Goal: Information Seeking & Learning: Learn about a topic

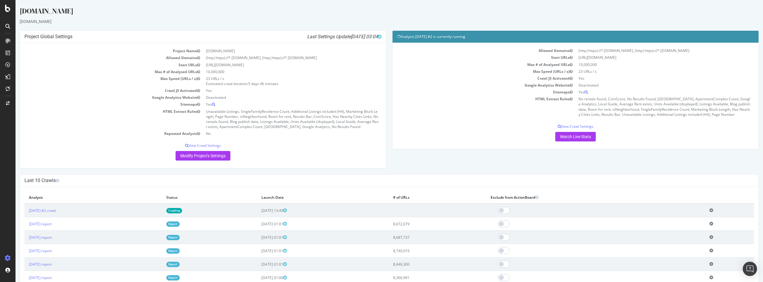
click at [416, 160] on div "Project Global Settings Last Settings Update 2025-10-03 03:04 Project Name Apar…" at bounding box center [389, 102] width 745 height 144
click at [417, 160] on div "Project Global Settings Last Settings Update 2025-10-03 03:04 Project Name Apar…" at bounding box center [389, 102] width 745 height 144
click at [299, 171] on div "Project Global Settings Last Settings Update 2025-10-03 03:04 Project Name Apar…" at bounding box center [203, 102] width 372 height 144
click at [299, 173] on div "Project Global Settings Last Settings Update 2025-10-03 03:04 Project Name Apar…" at bounding box center [203, 102] width 372 height 144
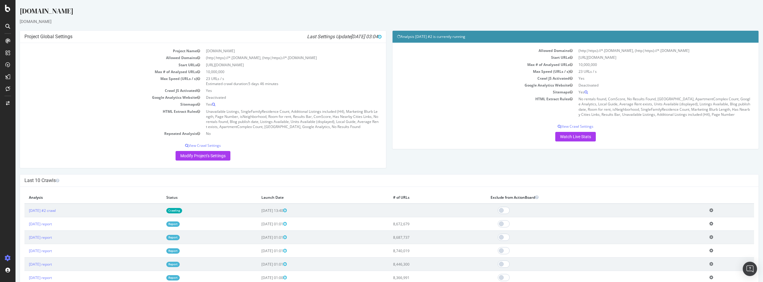
click at [299, 173] on div "Project Global Settings Last Settings Update 2025-10-03 03:04 Project Name Apar…" at bounding box center [203, 102] width 372 height 144
click at [36, 63] on div "SiteCrawler" at bounding box center [32, 66] width 21 height 6
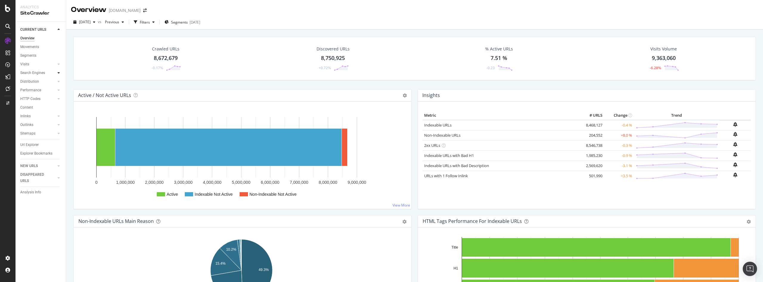
click at [60, 73] on div at bounding box center [59, 73] width 6 height 6
click at [62, 65] on div "Visits" at bounding box center [43, 64] width 46 height 9
click at [60, 64] on div at bounding box center [59, 64] width 6 height 6
click at [62, 107] on div "Performance" at bounding box center [43, 107] width 46 height 9
click at [60, 107] on div at bounding box center [59, 107] width 6 height 6
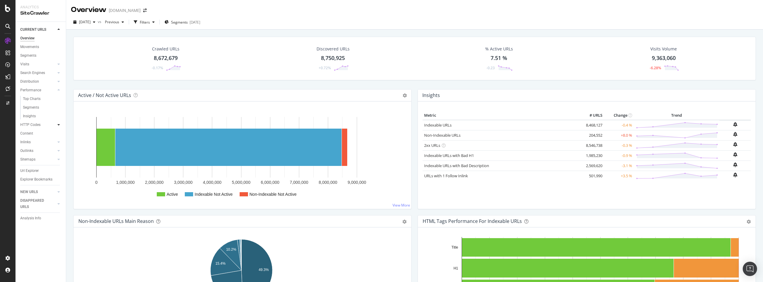
click at [60, 123] on div at bounding box center [59, 125] width 6 height 6
click at [59, 142] on icon at bounding box center [59, 142] width 2 height 4
click at [59, 152] on icon at bounding box center [59, 151] width 2 height 4
click at [61, 160] on div at bounding box center [59, 159] width 6 height 6
click at [63, 63] on div "Visits" at bounding box center [43, 64] width 46 height 9
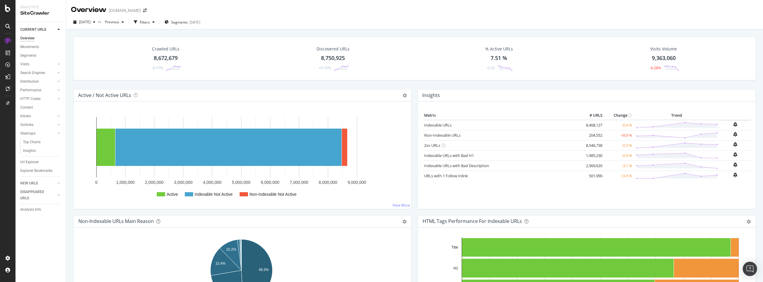
click at [27, 59] on div "Segments" at bounding box center [43, 55] width 46 height 9
click at [164, 58] on div "8,672,679" at bounding box center [166, 58] width 24 height 8
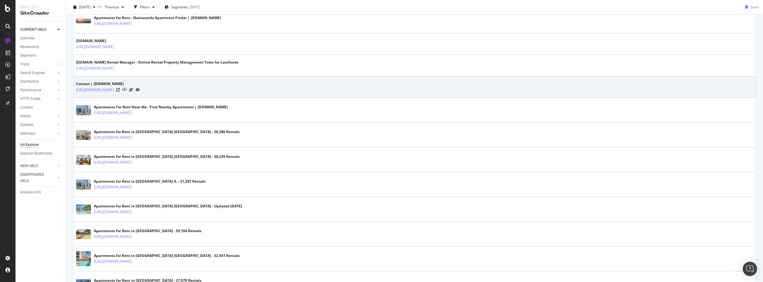
scroll to position [209, 0]
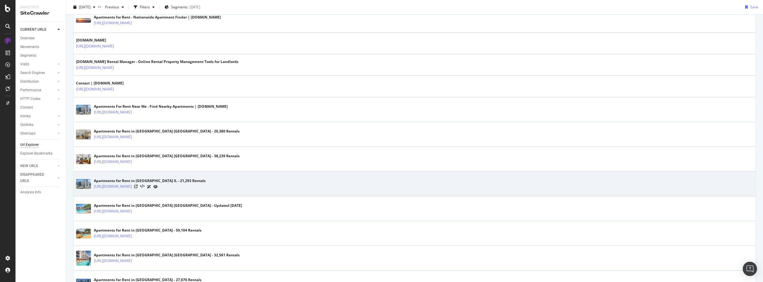
click at [151, 187] on icon at bounding box center [149, 187] width 4 height 4
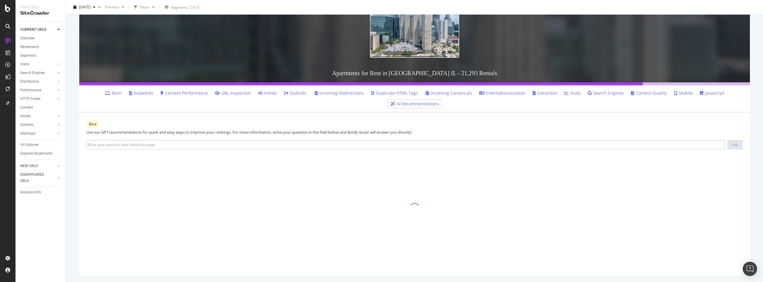
scroll to position [57, 0]
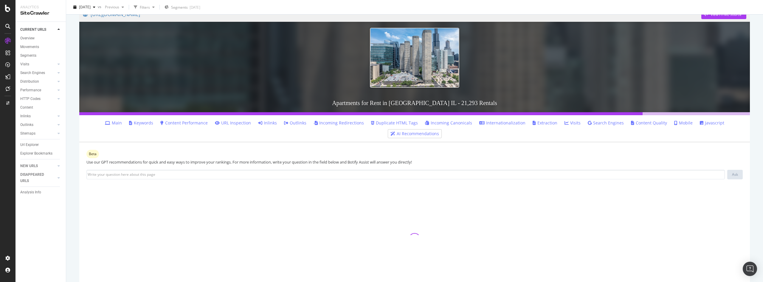
click at [391, 122] on link "Duplicate HTML Tags" at bounding box center [394, 123] width 47 height 6
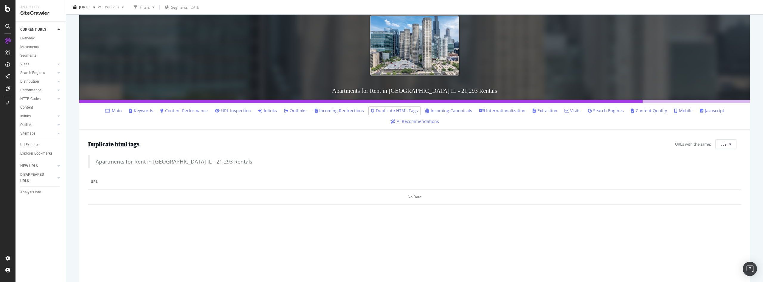
scroll to position [30, 0]
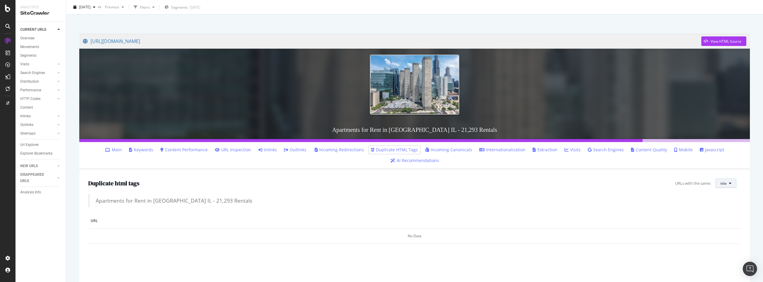
click at [727, 181] on button "title" at bounding box center [725, 183] width 21 height 10
click at [724, 207] on span "H1" at bounding box center [725, 205] width 19 height 5
click at [722, 184] on span "H1" at bounding box center [724, 183] width 5 height 5
click at [722, 216] on span "Description" at bounding box center [726, 216] width 19 height 5
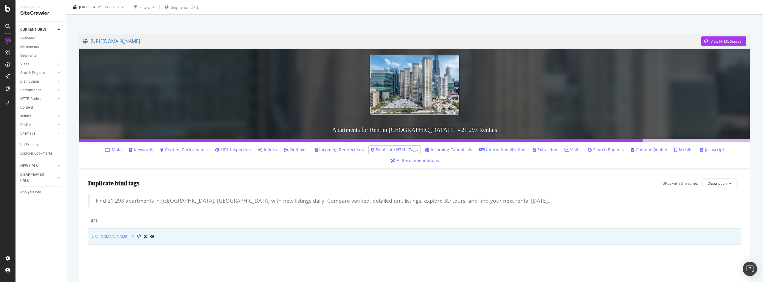
click at [134, 235] on icon at bounding box center [133, 236] width 4 height 4
